Goal: Task Accomplishment & Management: Complete application form

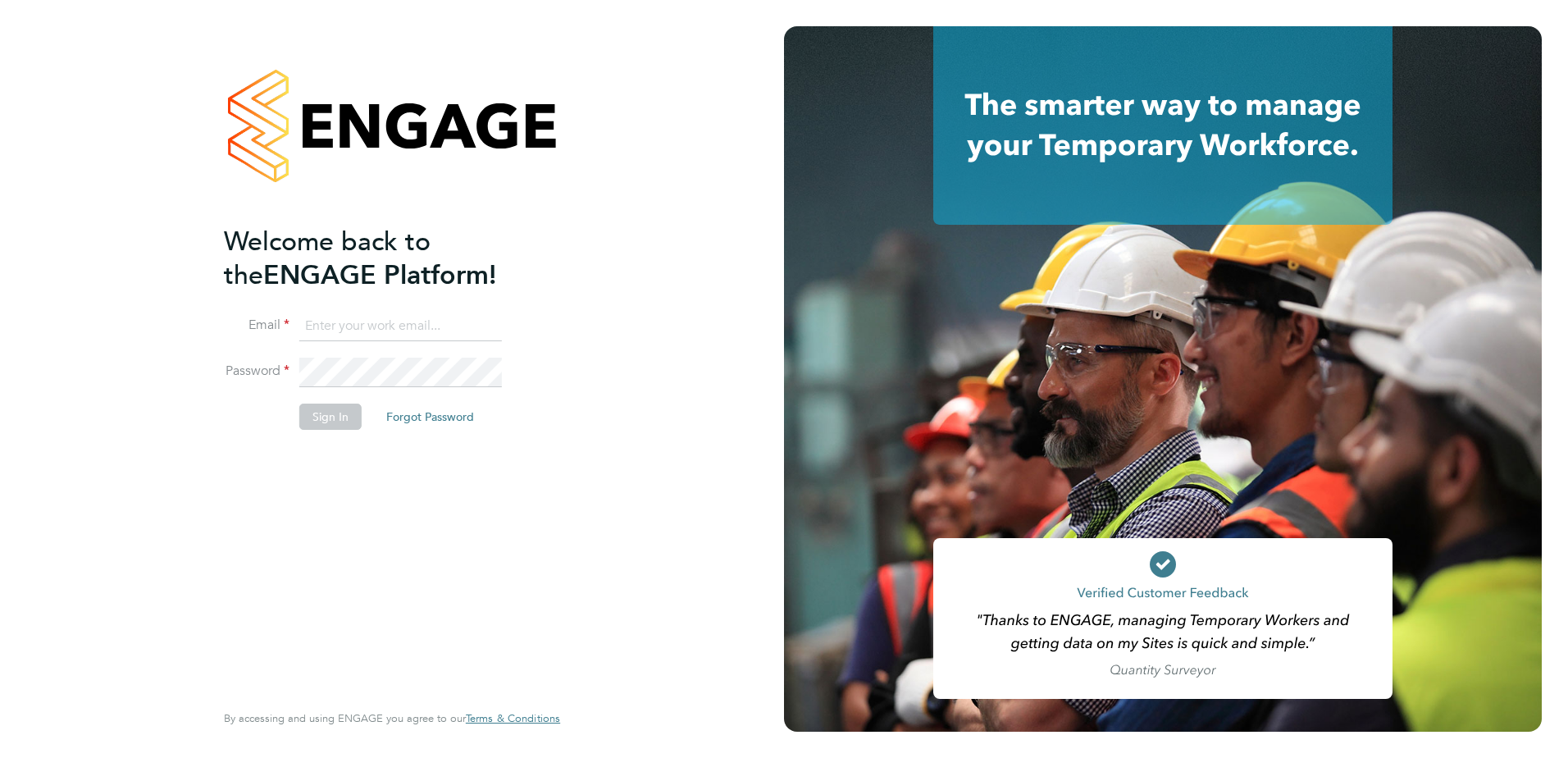
type input "tracey.tullett@brightonandhovealbion.com"
click at [340, 425] on button "Sign In" at bounding box center [330, 417] width 62 height 26
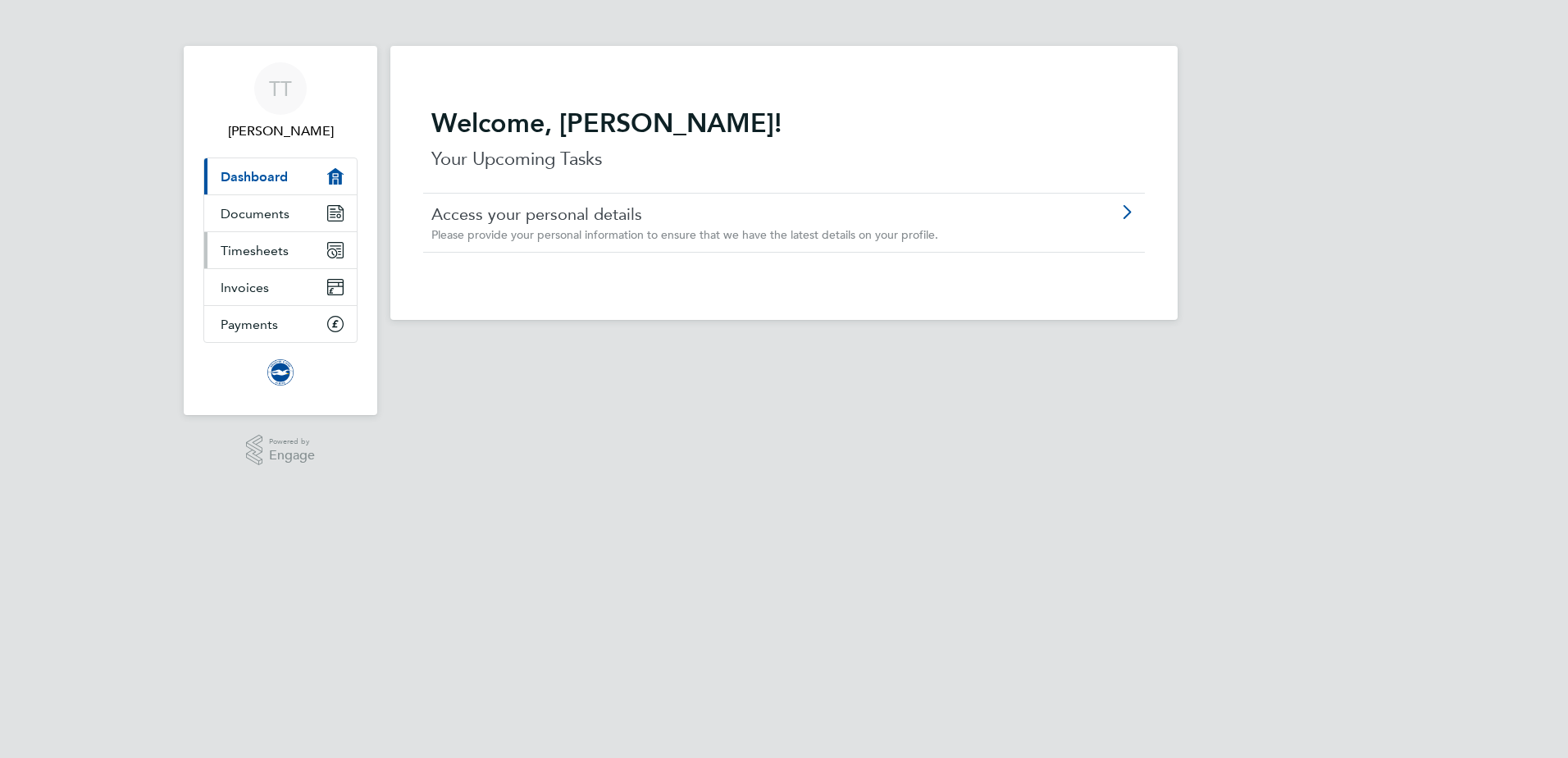
click at [262, 254] on span "Timesheets" at bounding box center [255, 250] width 68 height 16
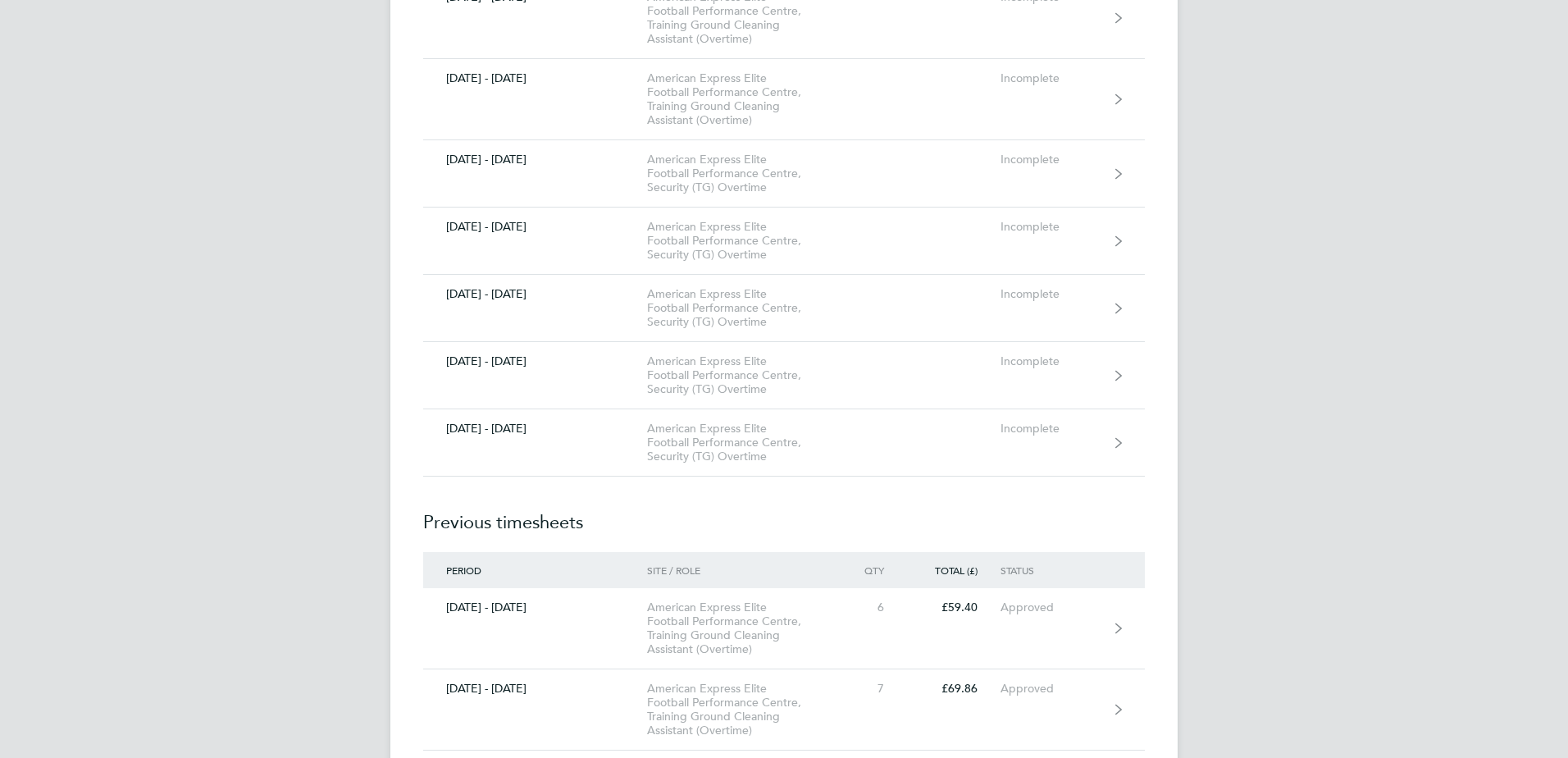
scroll to position [1558, 0]
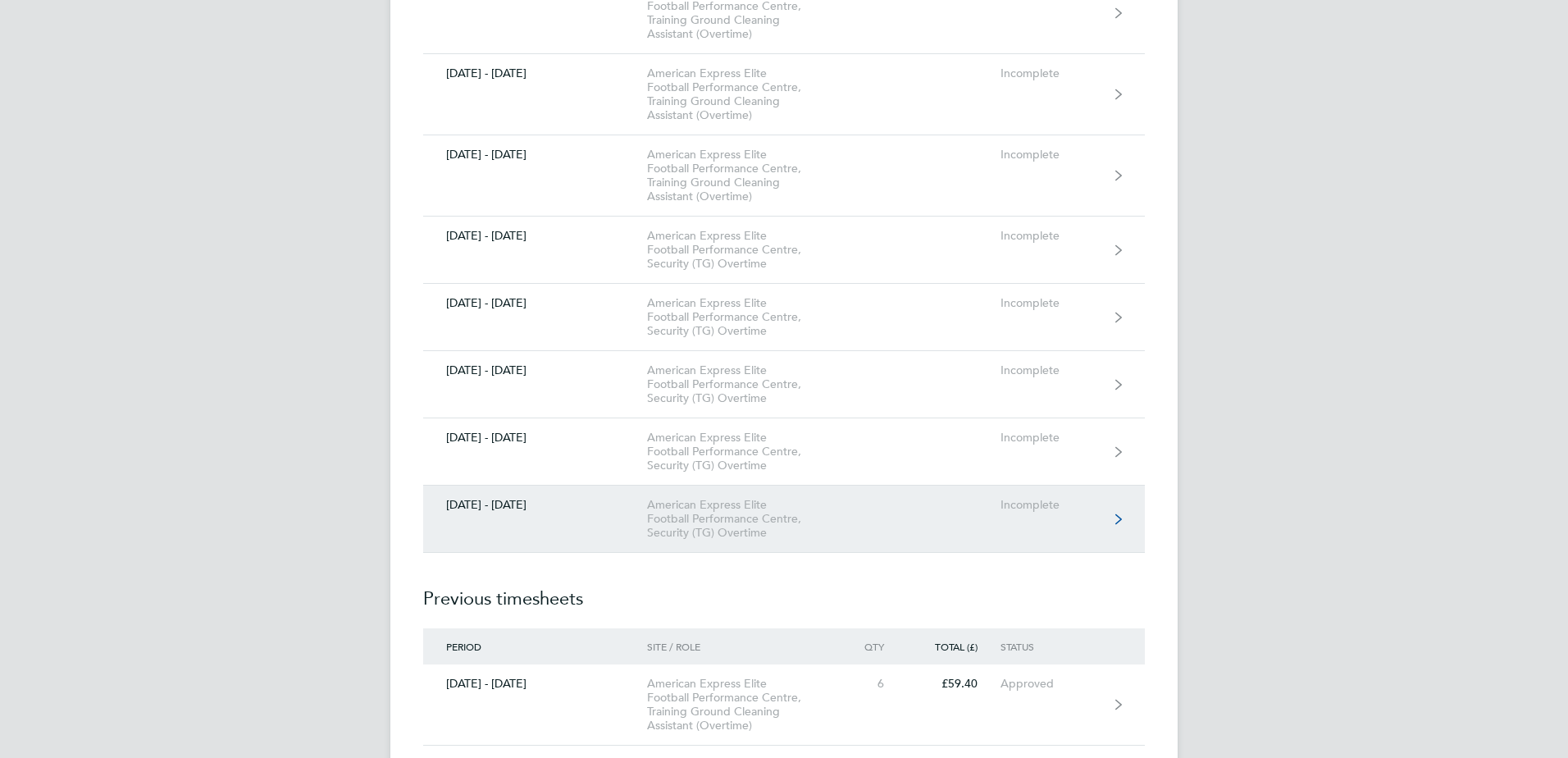
click at [794, 519] on div "American Express Elite Football Performance Centre, Security (TG) Overtime" at bounding box center [740, 519] width 187 height 42
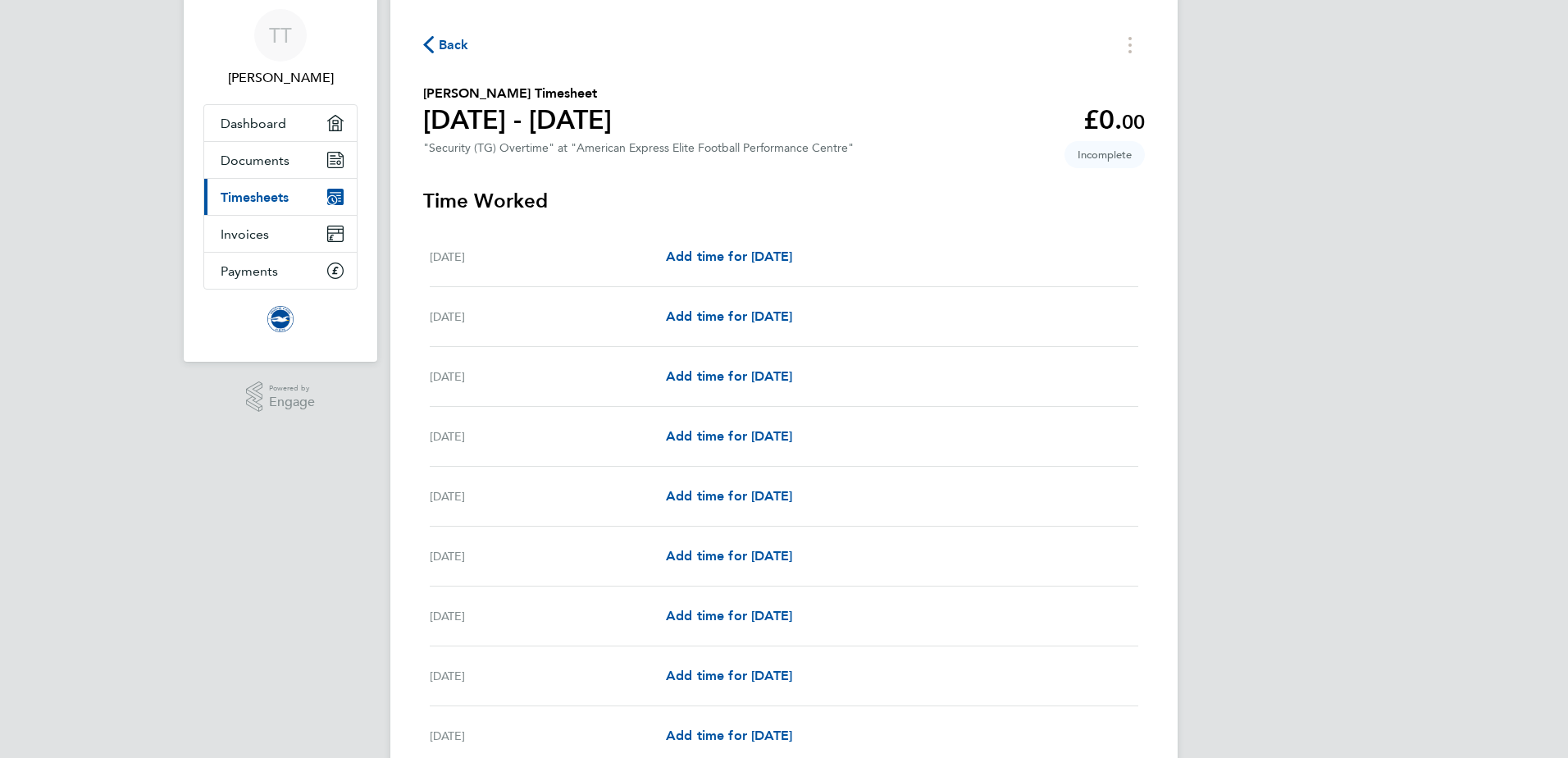
scroll to position [82, 0]
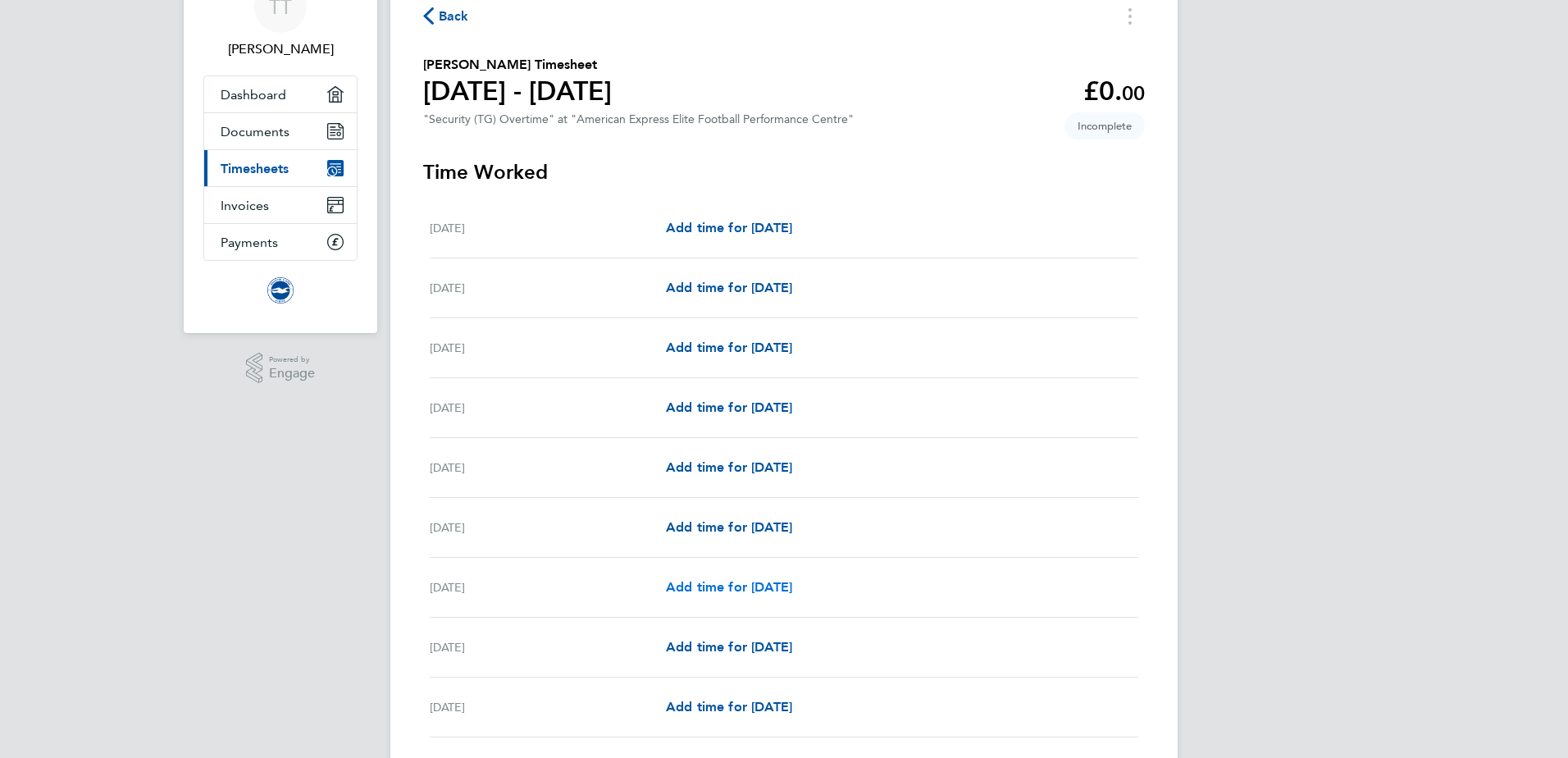
click at [792, 590] on span "Add time for [DATE]" at bounding box center [728, 587] width 126 height 16
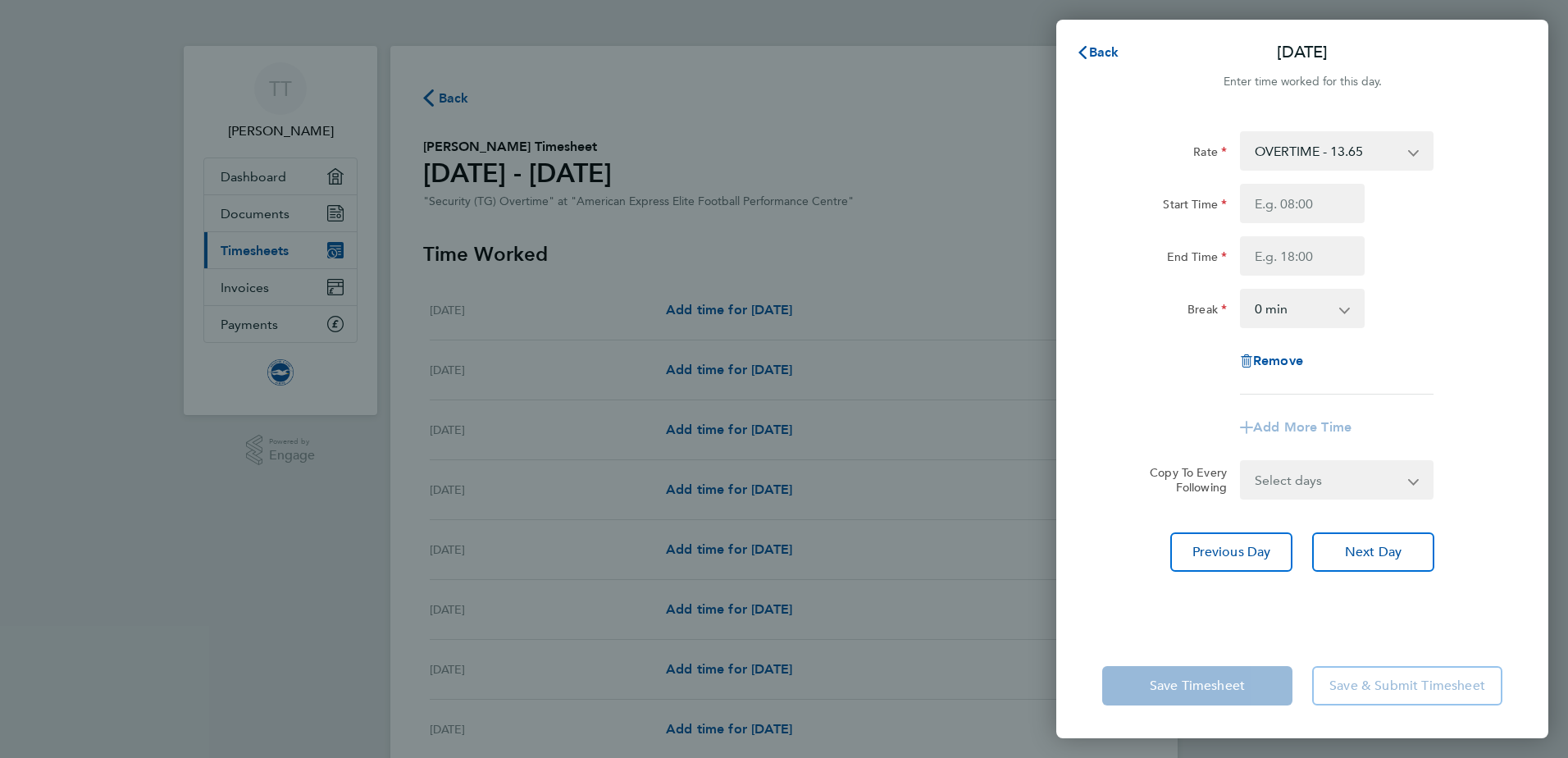
click at [1416, 152] on app-icon-cross-button at bounding box center [1421, 150] width 20 height 36
click at [1408, 154] on div "OVERTIME - 13.65" at bounding box center [1337, 150] width 194 height 39
click at [1409, 154] on select "OVERTIME - 13.65" at bounding box center [1326, 150] width 171 height 36
click at [1317, 209] on input "Start Time" at bounding box center [1302, 203] width 125 height 39
type input "07:00"
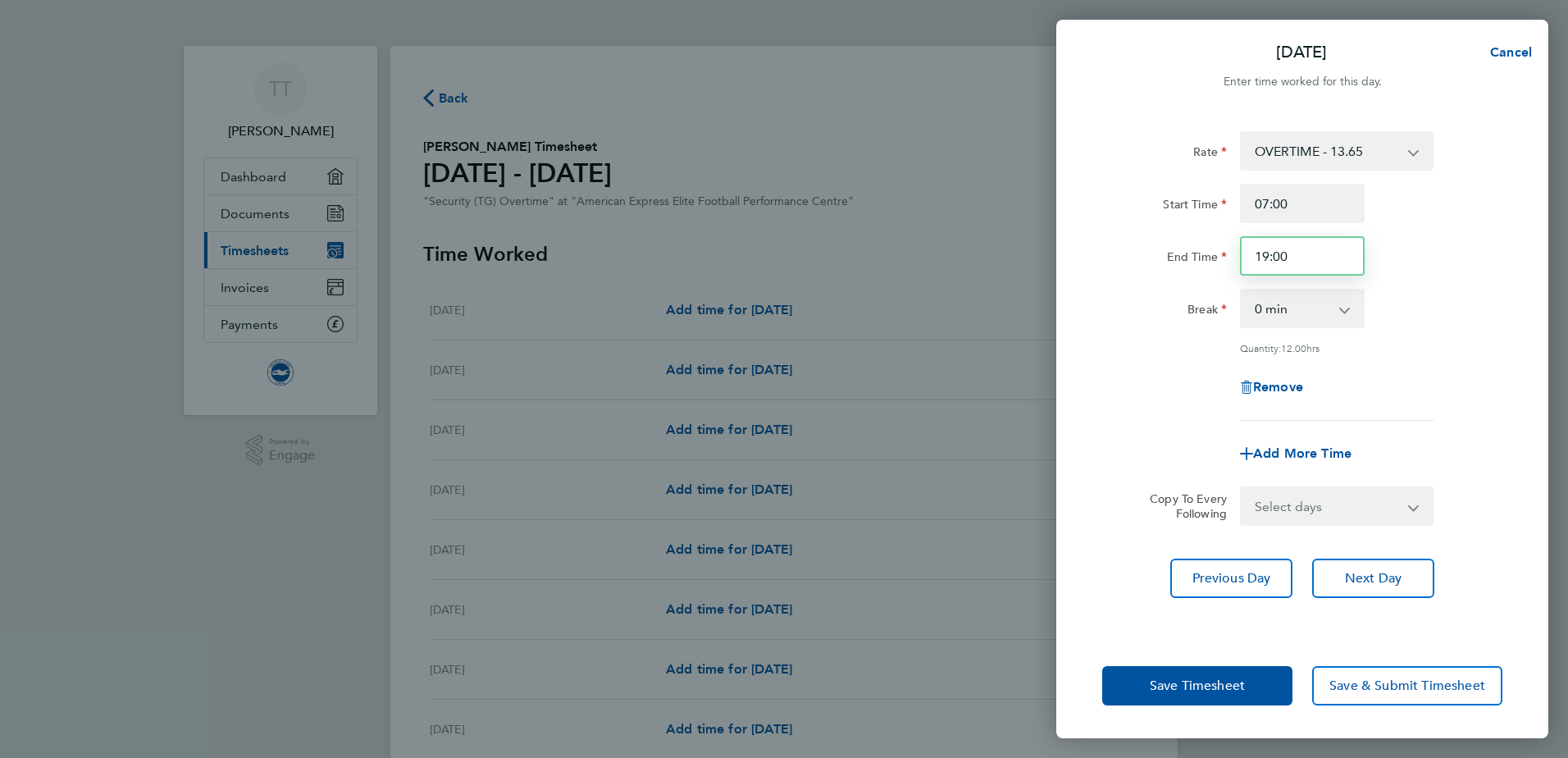
click at [1297, 259] on input "19:00" at bounding box center [1302, 256] width 125 height 39
click at [1290, 256] on input "19:00" at bounding box center [1302, 256] width 125 height 39
drag, startPoint x: 1301, startPoint y: 252, endPoint x: 1252, endPoint y: 255, distance: 49.1
click at [1252, 255] on input "19:00" at bounding box center [1302, 256] width 125 height 39
type input "13:00"
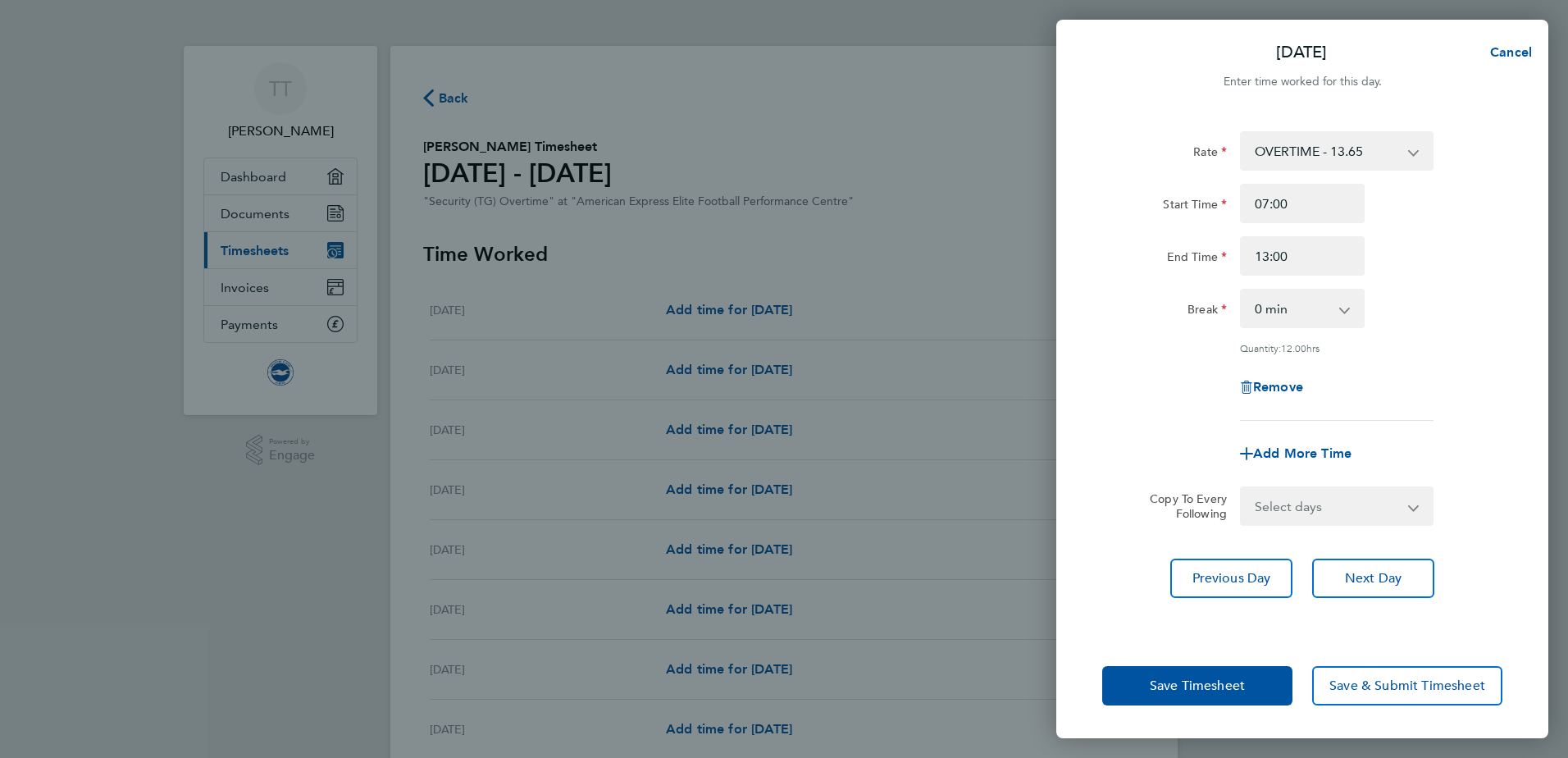
click at [1342, 311] on select "0 min 15 min 30 min 45 min 60 min 75 min 90 min" at bounding box center [1292, 308] width 102 height 36
select select "30"
click at [1241, 290] on select "0 min 15 min 30 min 45 min 60 min 75 min 90 min" at bounding box center [1292, 308] width 102 height 36
click at [1468, 345] on div "Quantity: 5.50 hrs" at bounding box center [1302, 347] width 413 height 13
click at [1231, 686] on span "Save Timesheet" at bounding box center [1196, 686] width 95 height 17
